Goal: Transaction & Acquisition: Book appointment/travel/reservation

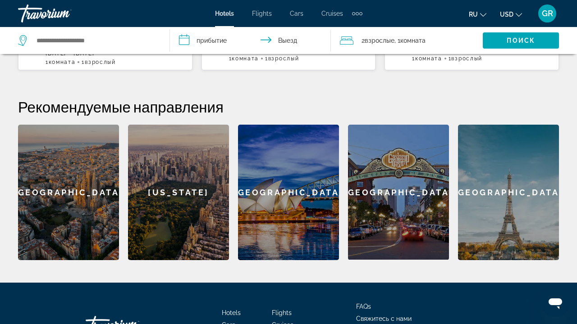
scroll to position [318, 0]
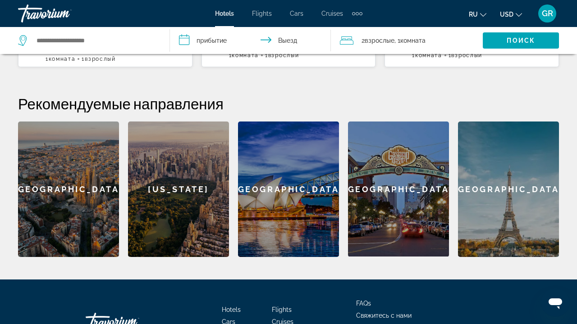
click at [503, 191] on div "[GEOGRAPHIC_DATA]" at bounding box center [508, 190] width 101 height 136
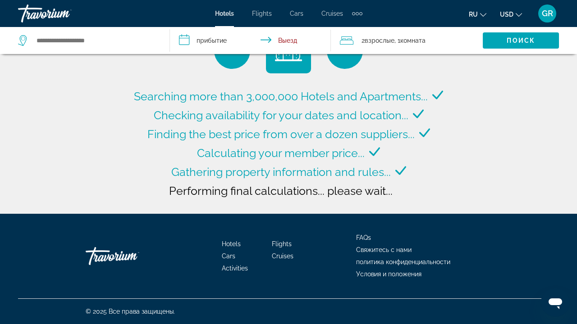
scroll to position [39, 0]
type input "**********"
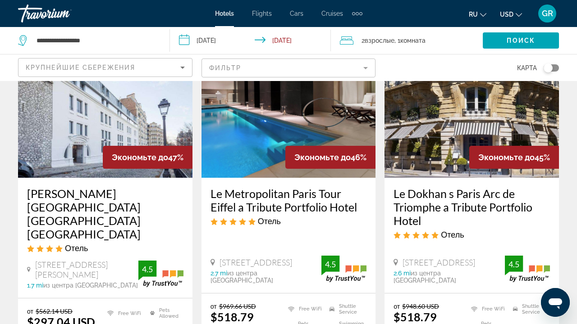
scroll to position [777, 0]
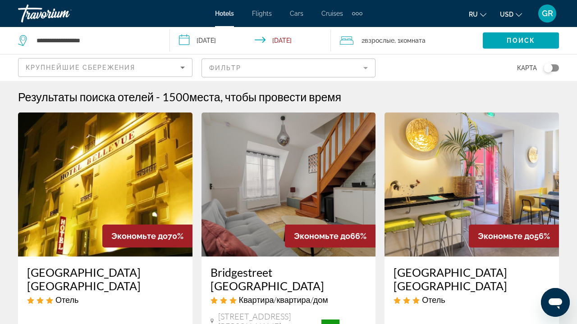
click at [50, 15] on div "Travorium" at bounding box center [63, 13] width 90 height 23
